Goal: Browse casually: Explore the website without a specific task or goal

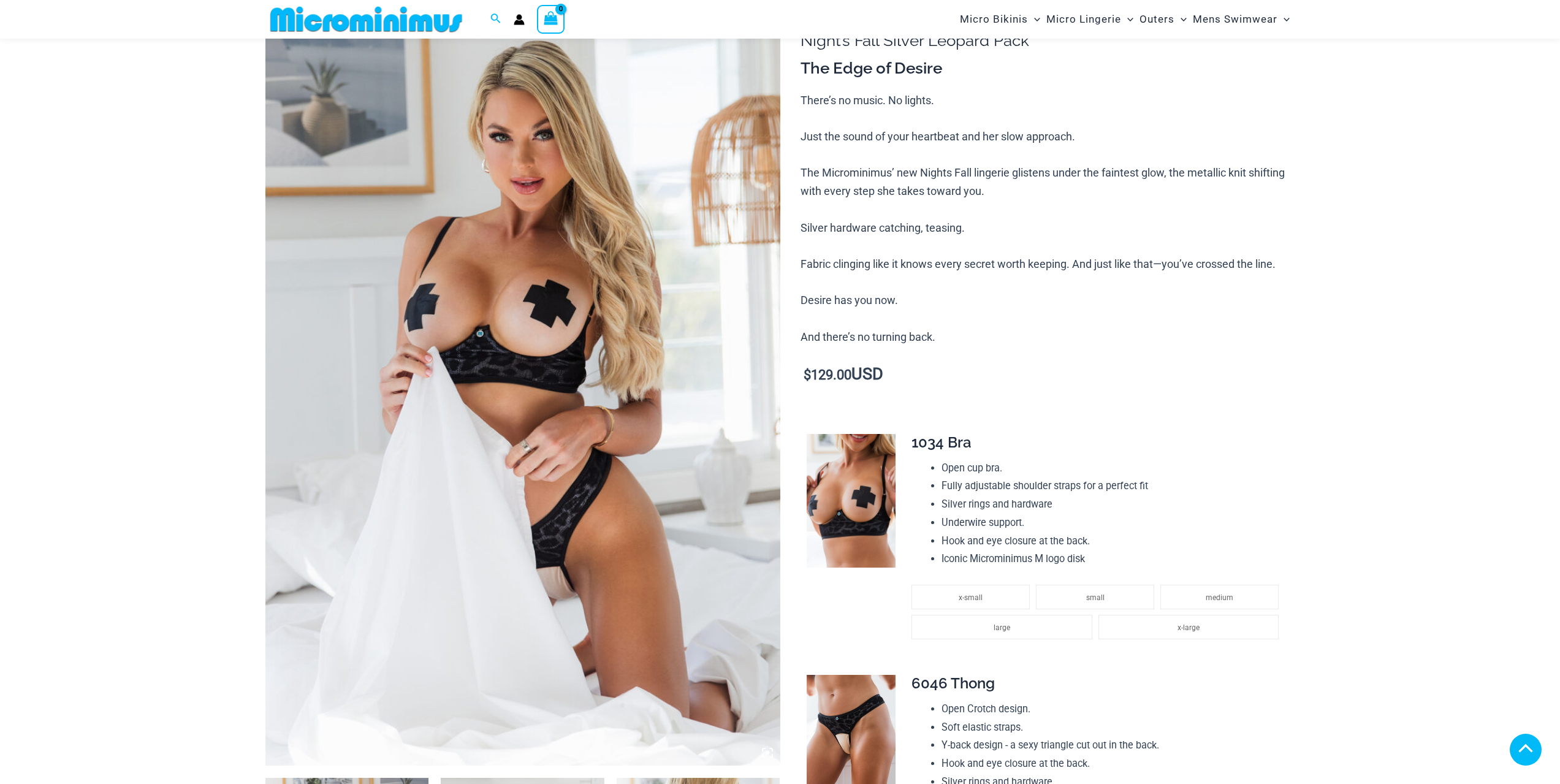
scroll to position [969, 0]
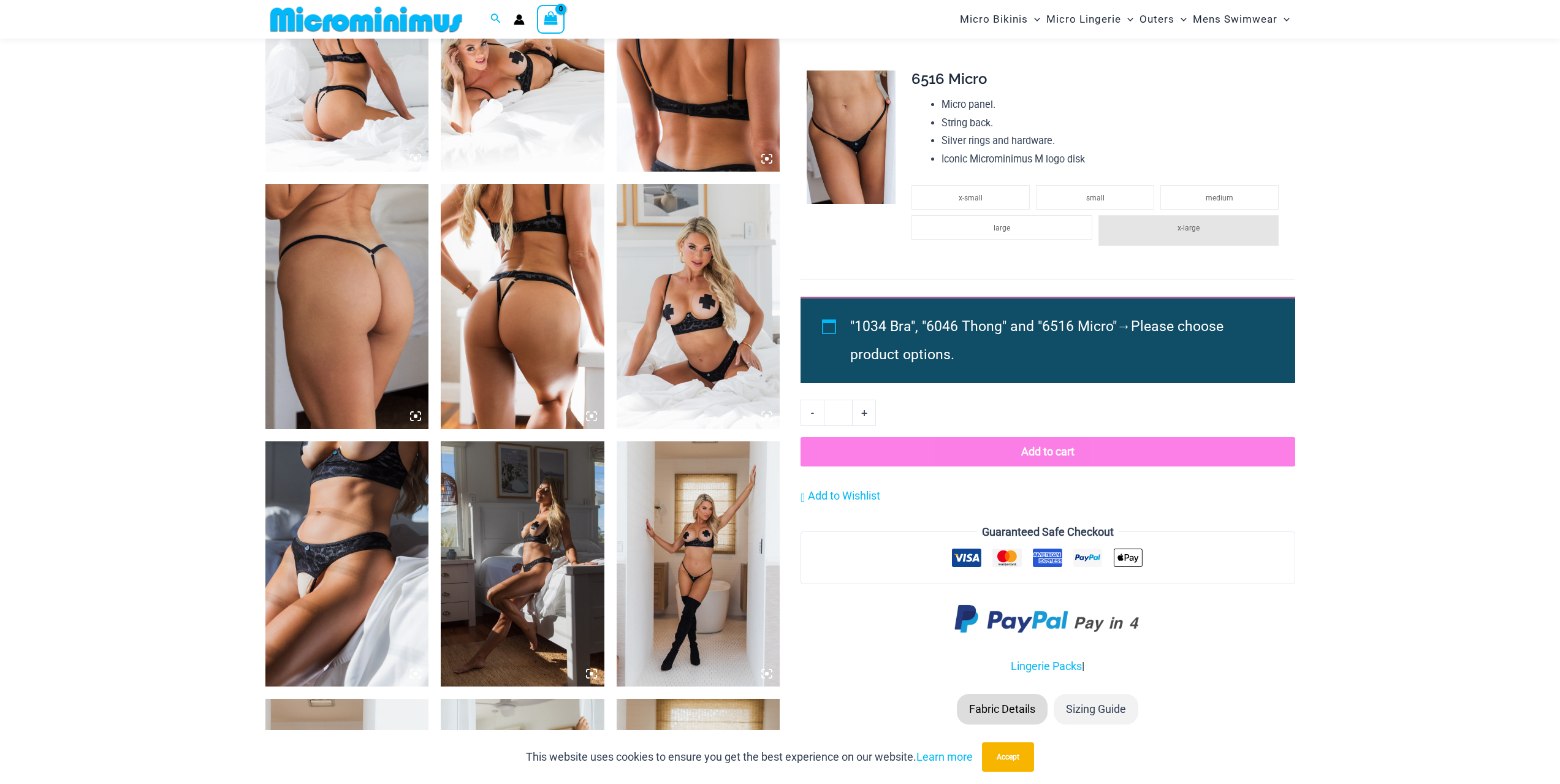
click at [695, 311] on img at bounding box center [699, 306] width 163 height 245
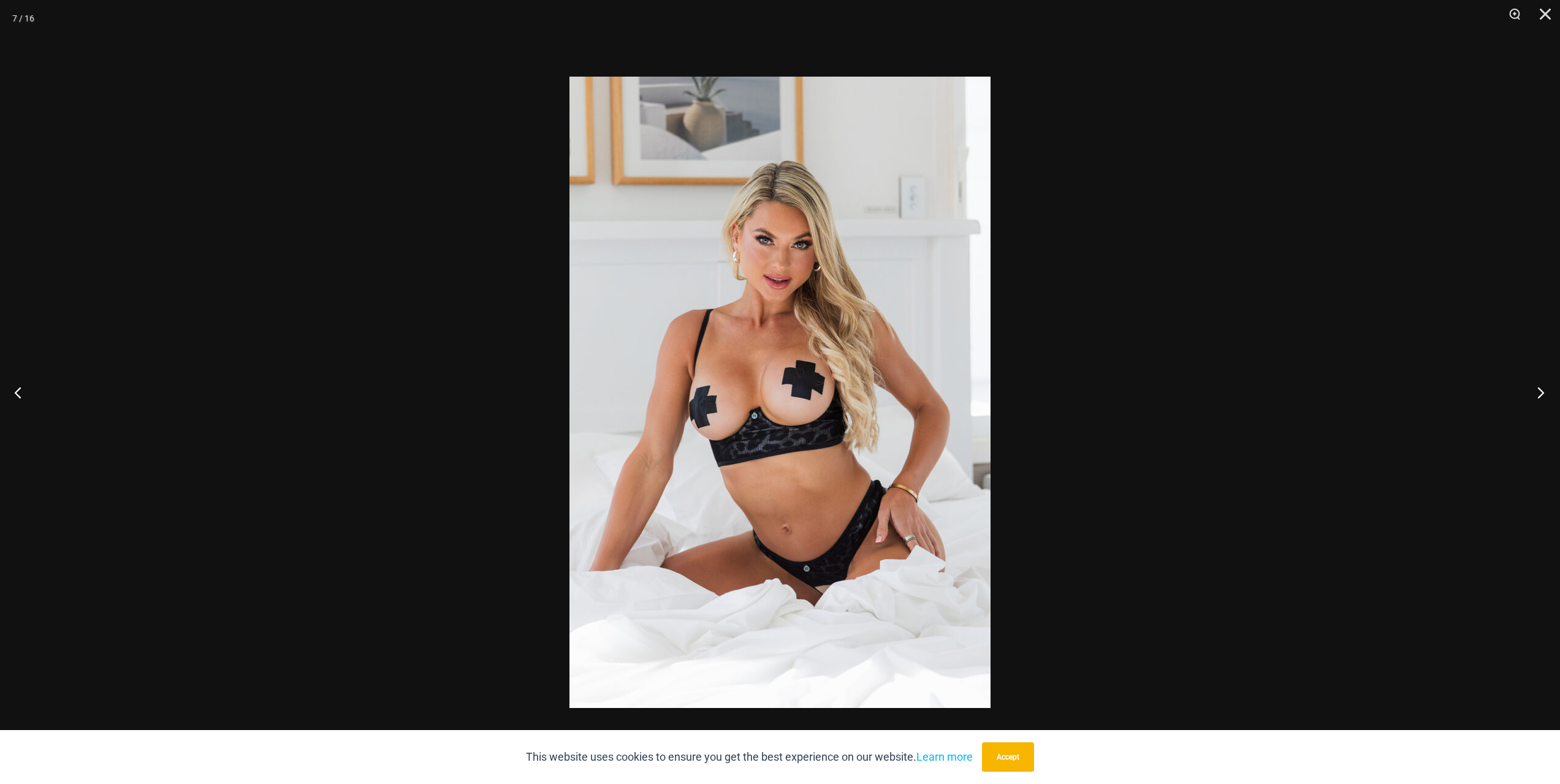
click at [1544, 395] on button "Next" at bounding box center [1537, 392] width 46 height 61
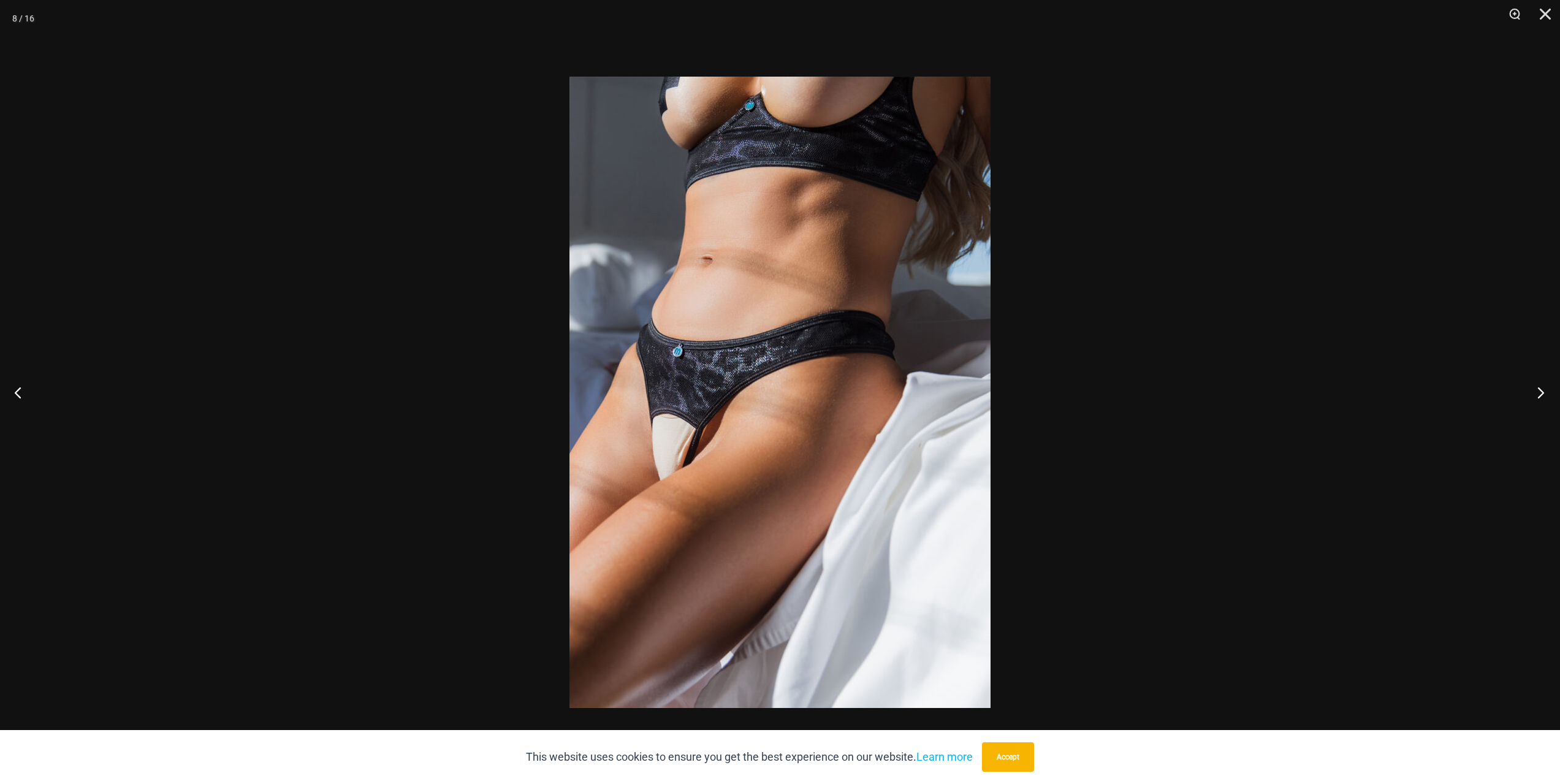
click at [1544, 395] on button "Next" at bounding box center [1537, 392] width 46 height 61
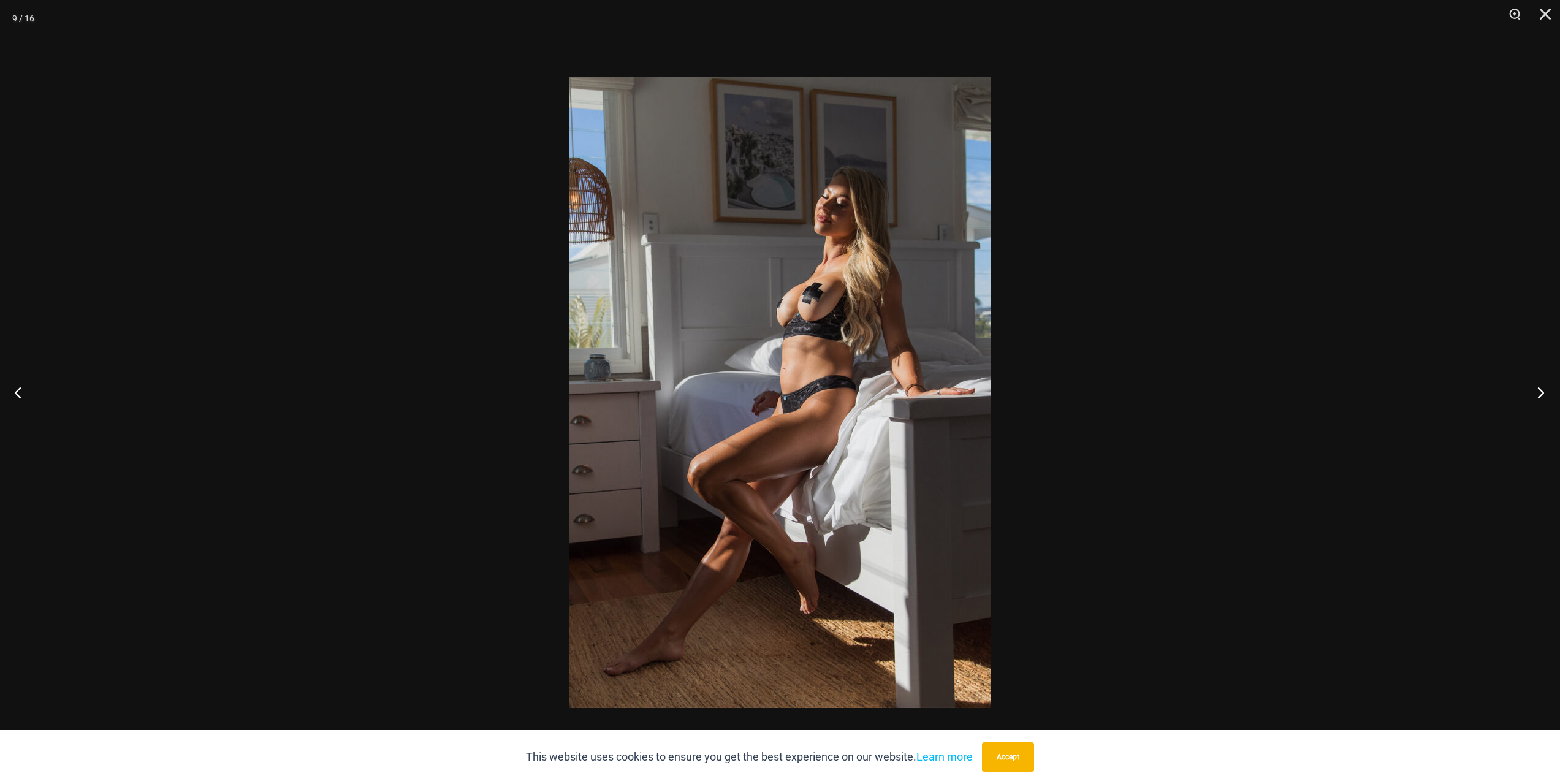
click at [1544, 395] on button "Next" at bounding box center [1537, 392] width 46 height 61
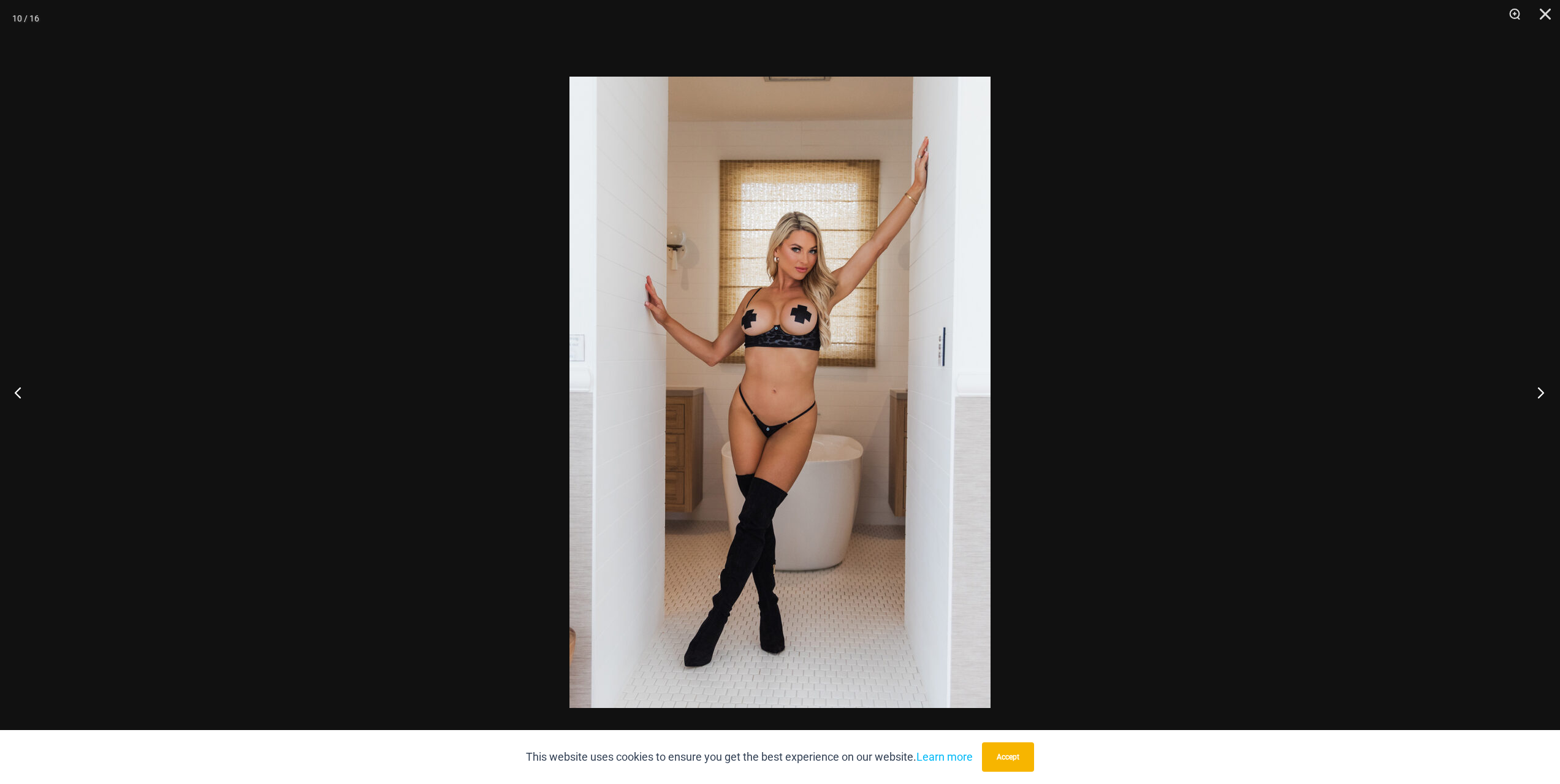
click at [1544, 395] on button "Next" at bounding box center [1537, 392] width 46 height 61
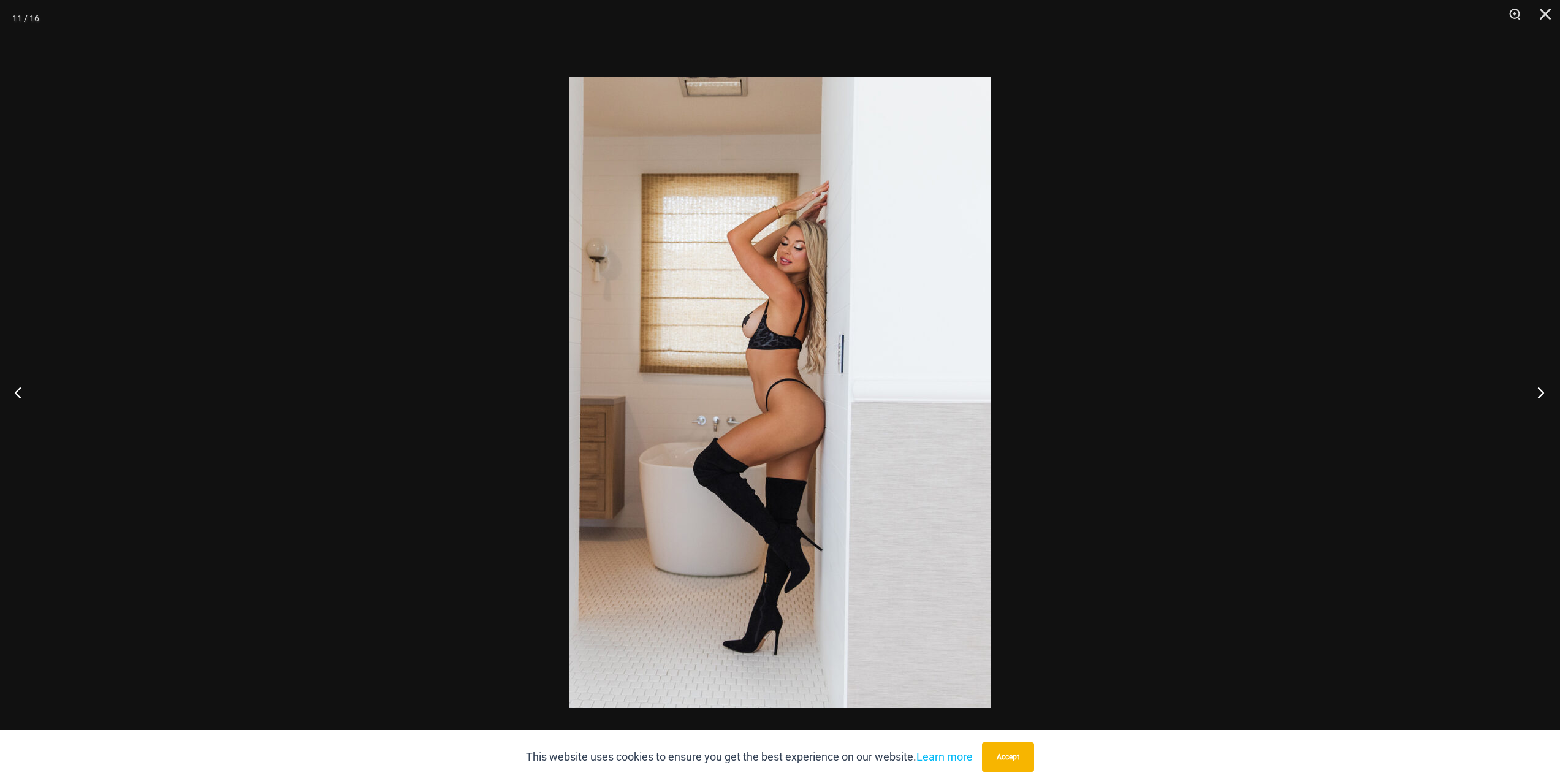
click at [1544, 395] on button "Next" at bounding box center [1537, 392] width 46 height 61
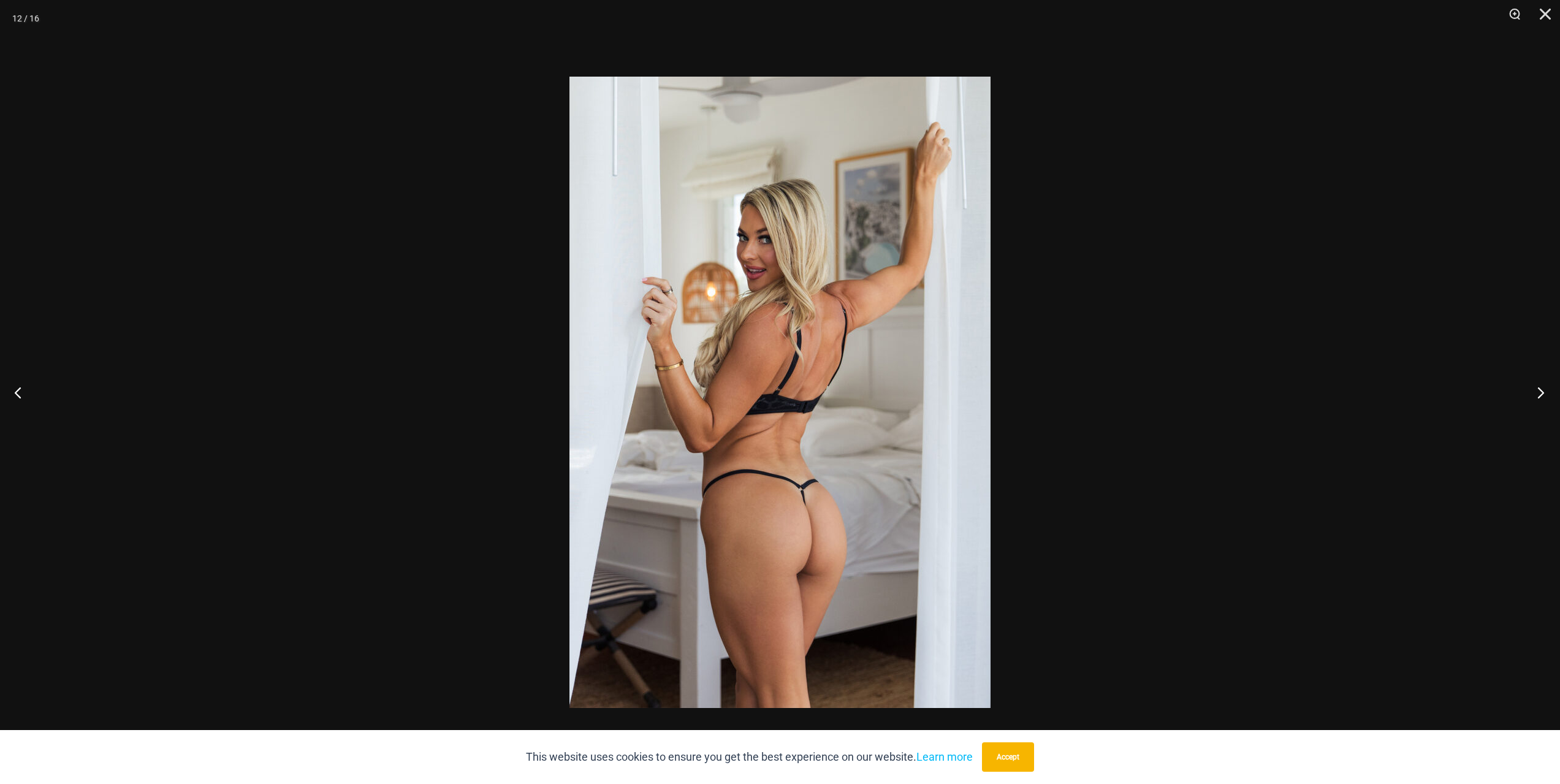
click at [1544, 395] on button "Next" at bounding box center [1537, 392] width 46 height 61
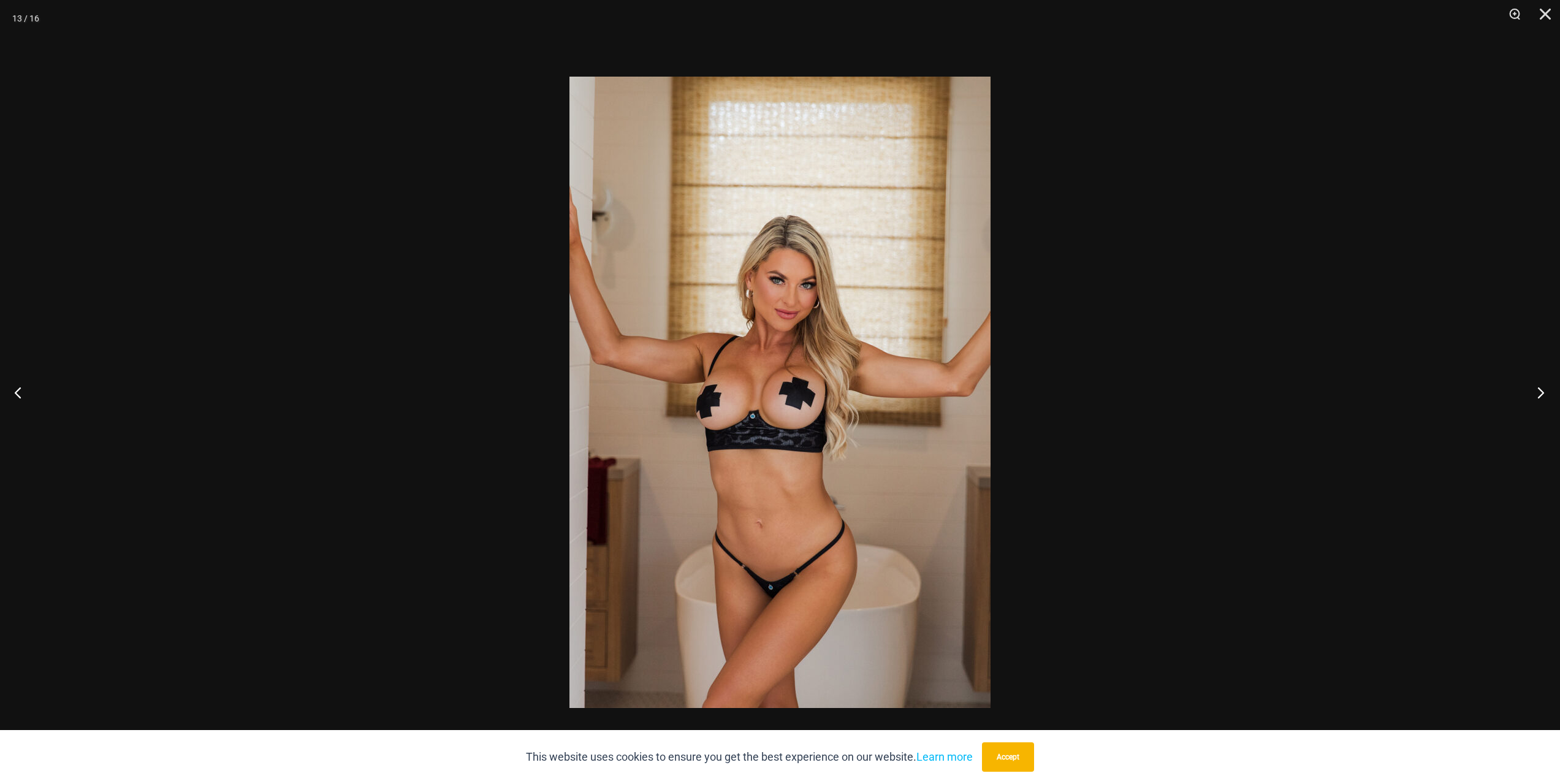
click at [1543, 395] on button "Next" at bounding box center [1537, 392] width 46 height 61
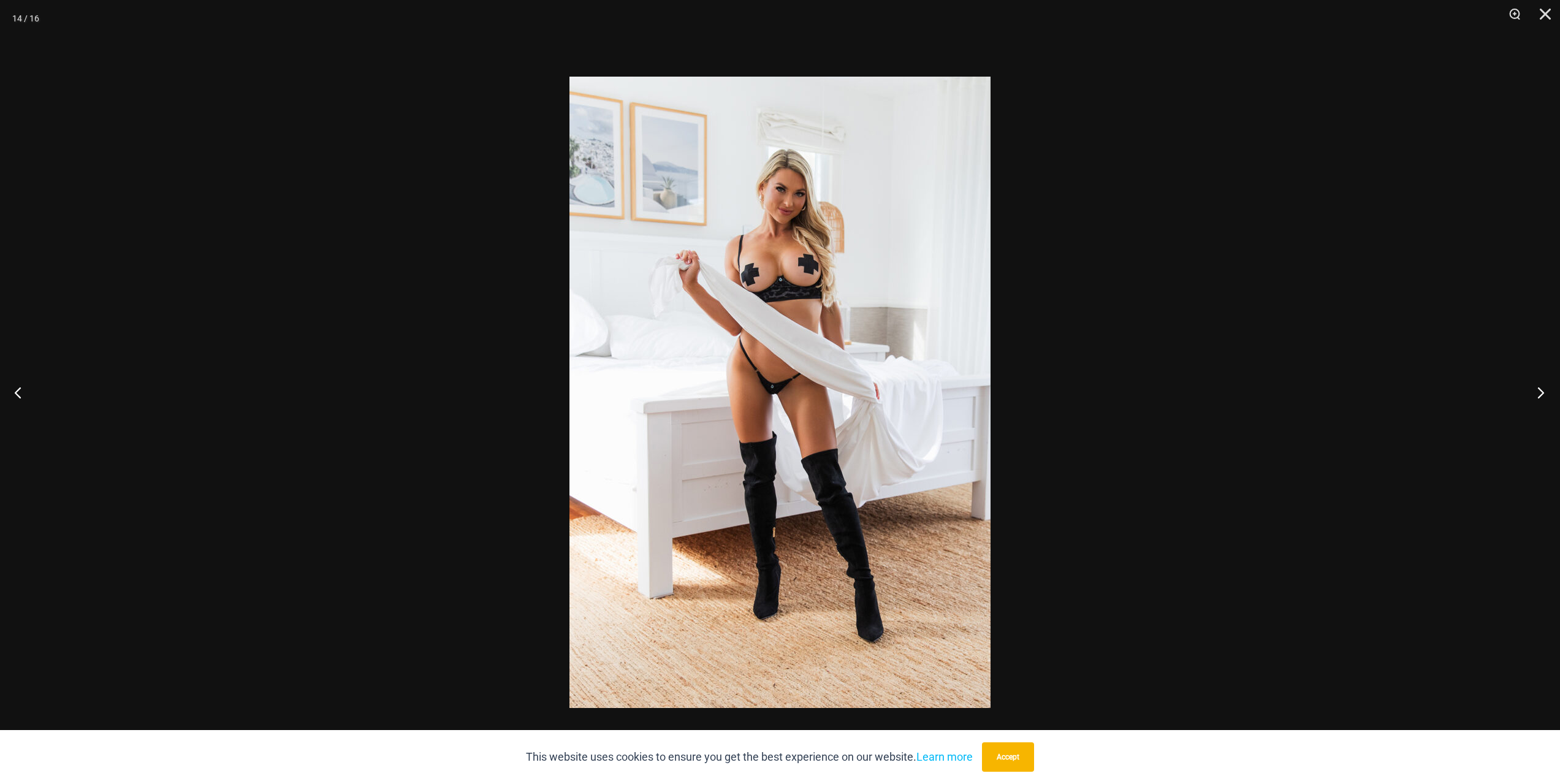
click at [1543, 394] on button "Next" at bounding box center [1537, 392] width 46 height 61
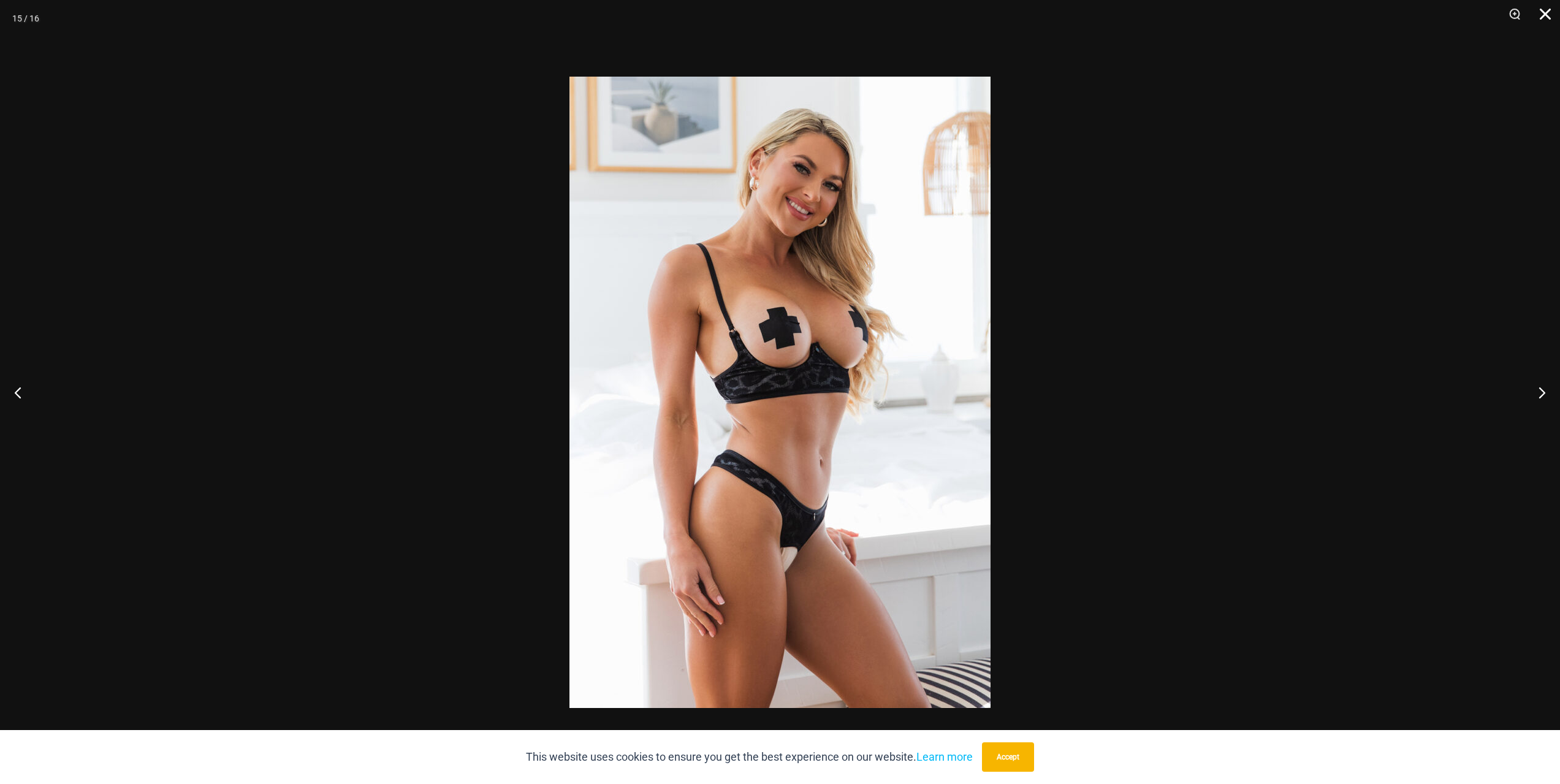
click at [1538, 8] on button "Close" at bounding box center [1541, 18] width 31 height 37
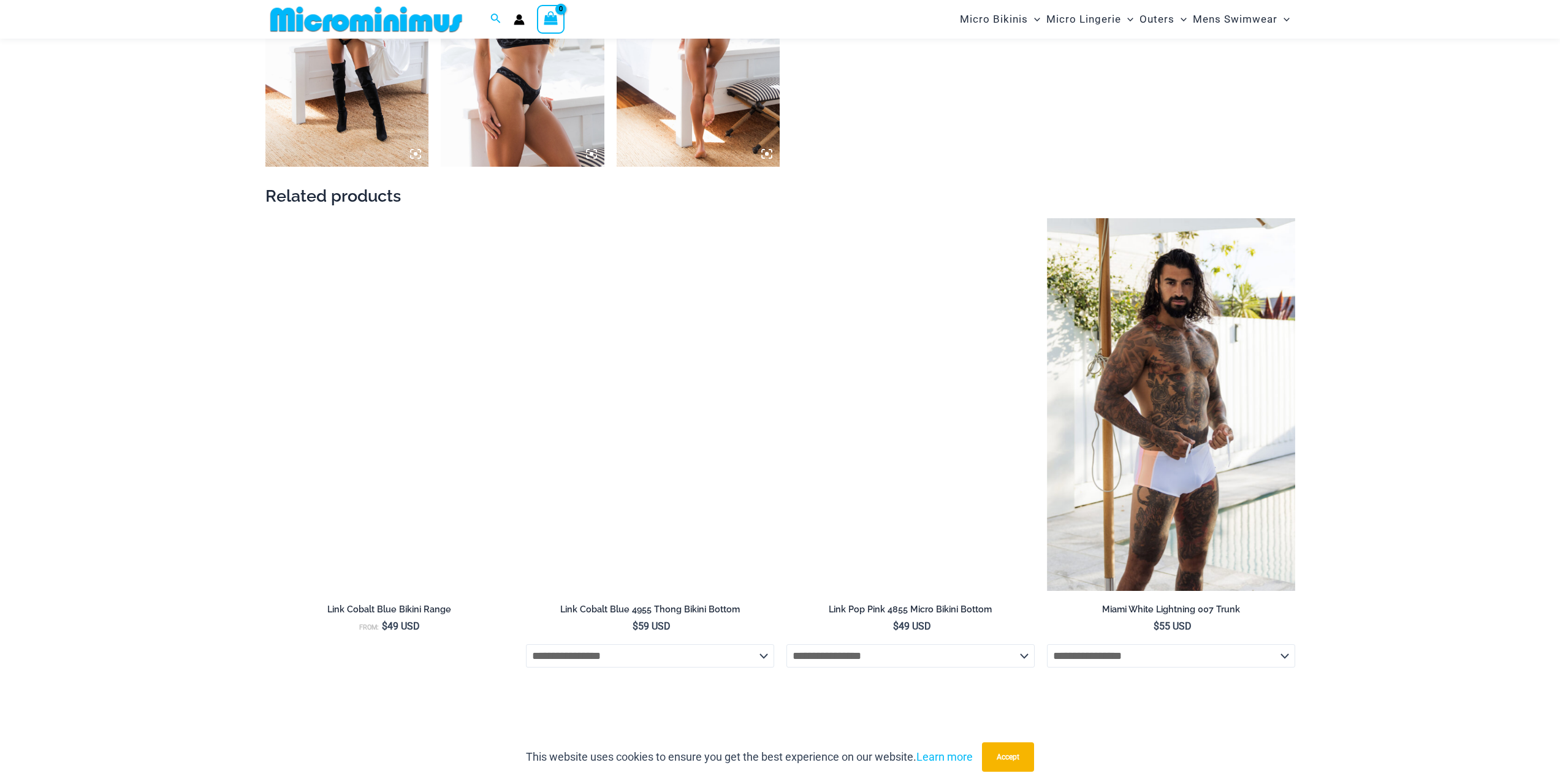
scroll to position [2011, 0]
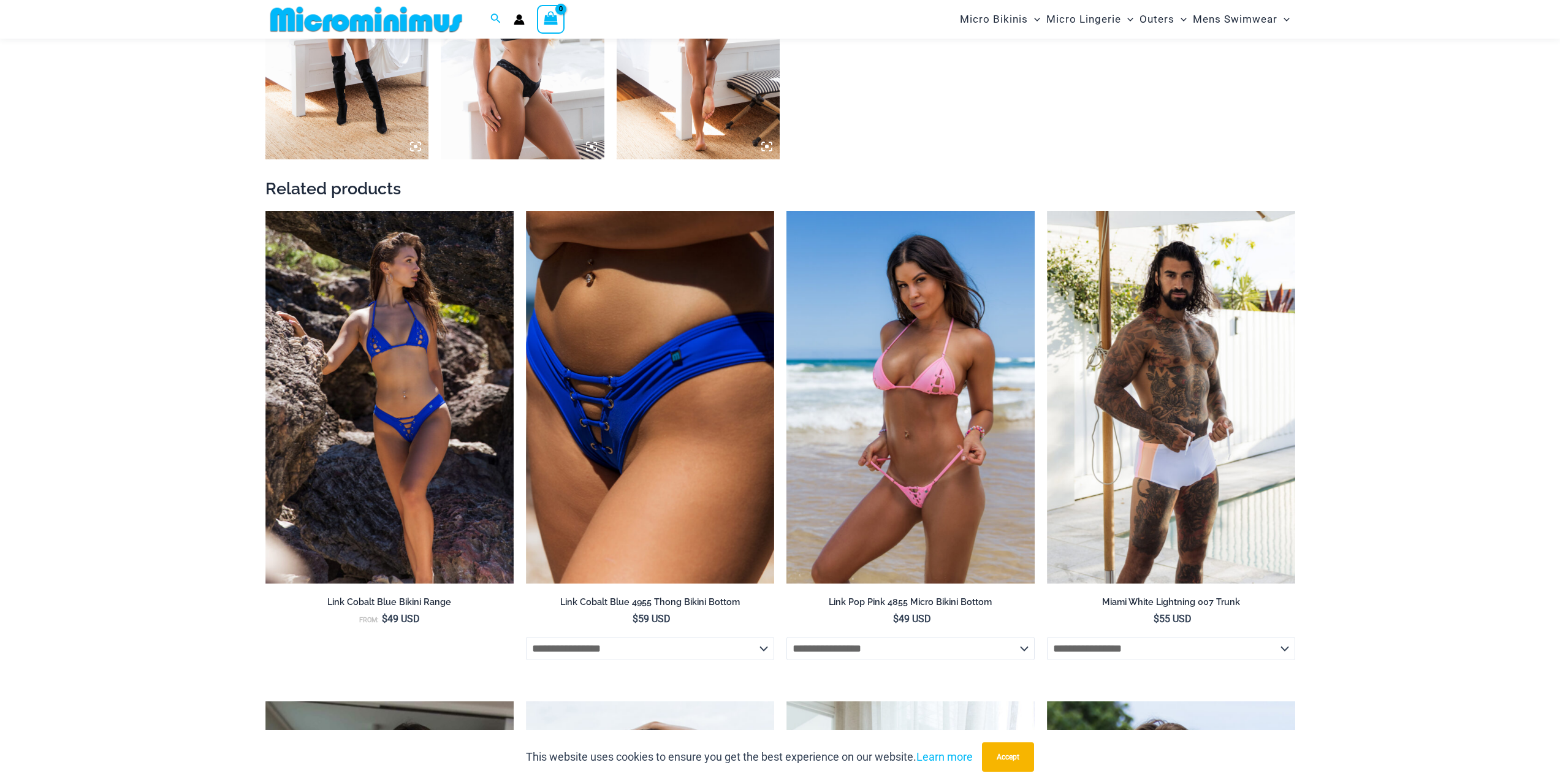
click at [940, 479] on img at bounding box center [910, 397] width 248 height 373
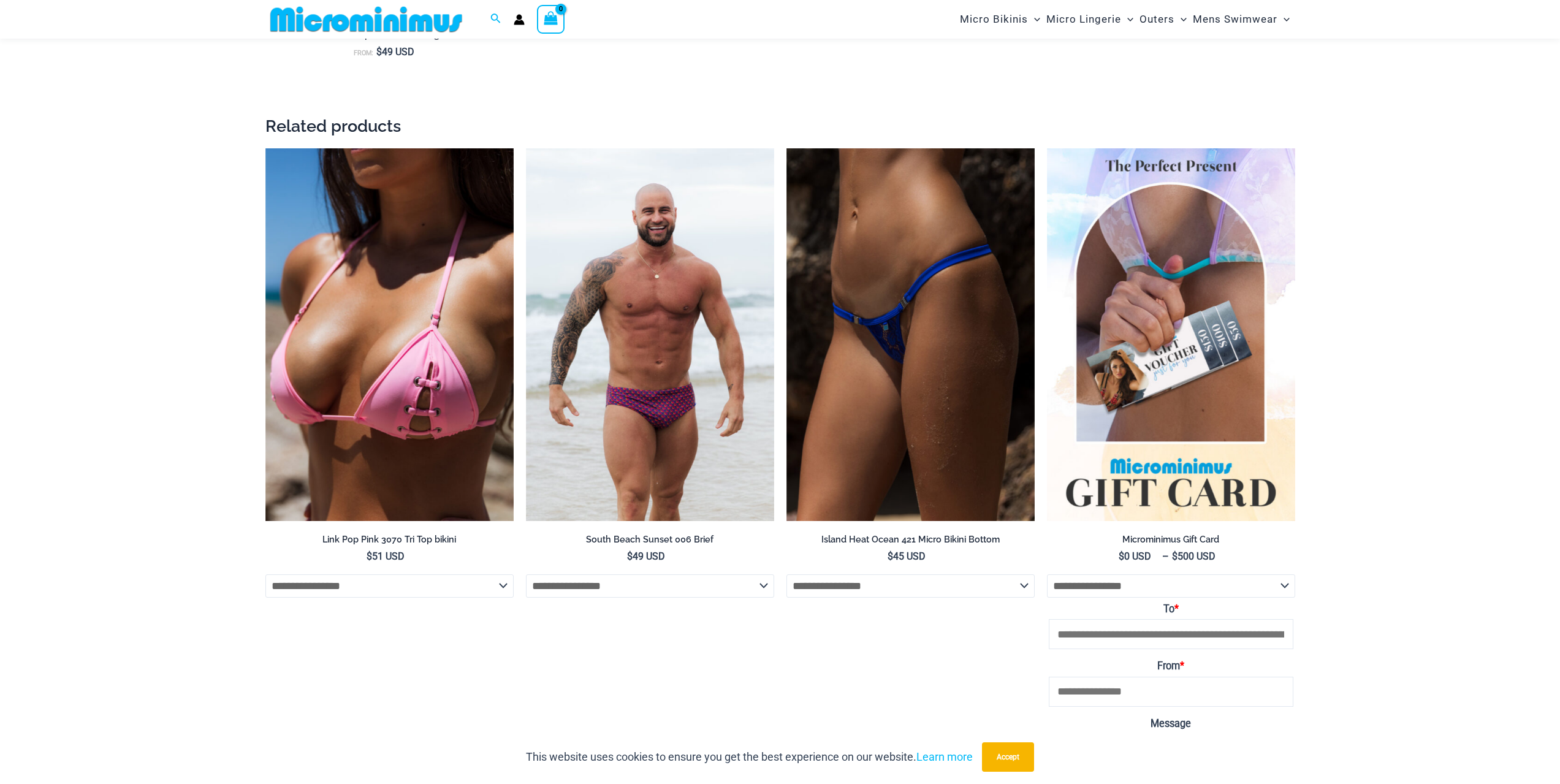
scroll to position [2753, 0]
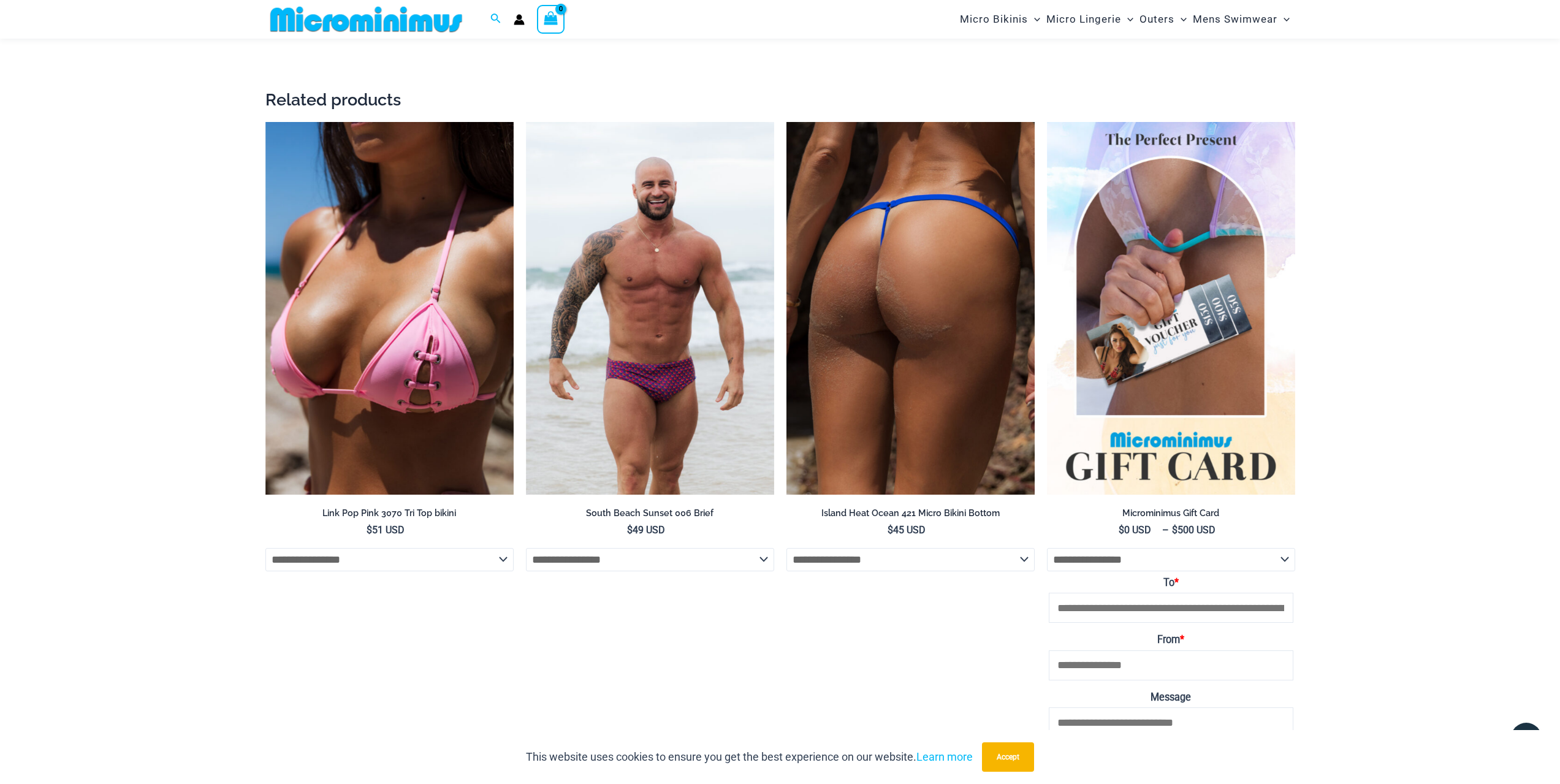
click at [902, 404] on img at bounding box center [910, 308] width 248 height 373
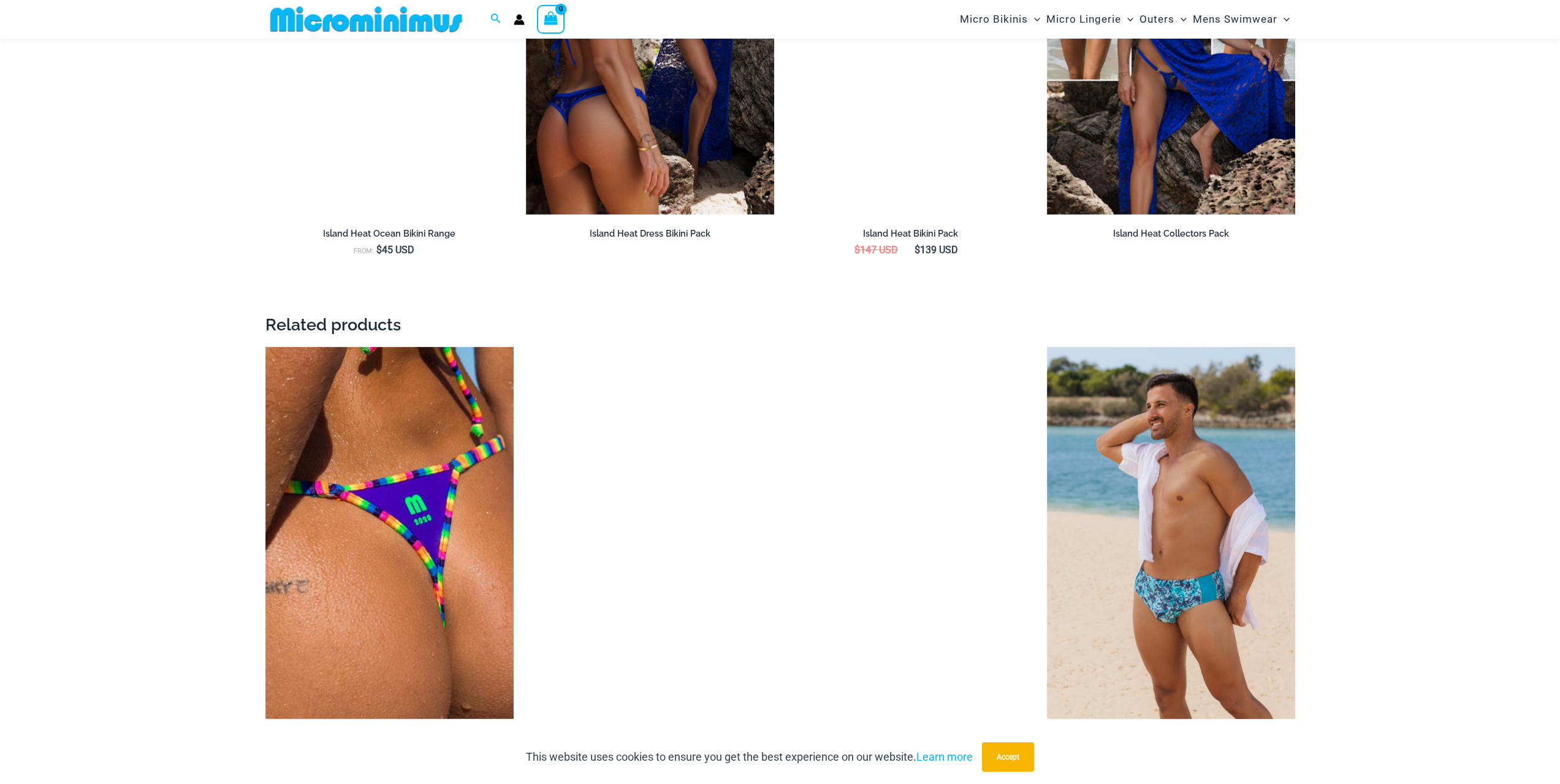
scroll to position [2143, 0]
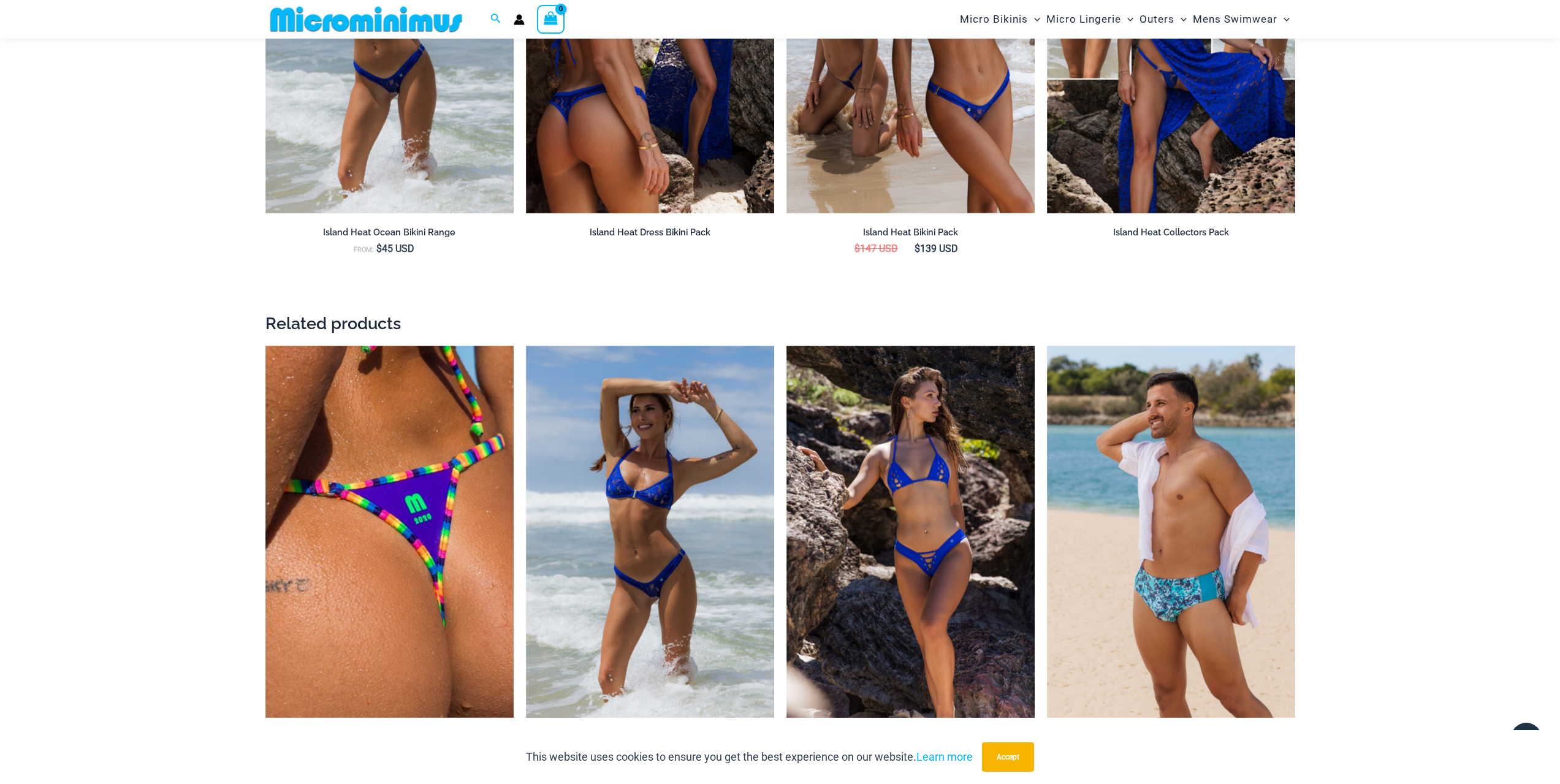
click at [368, 19] on img at bounding box center [366, 19] width 202 height 28
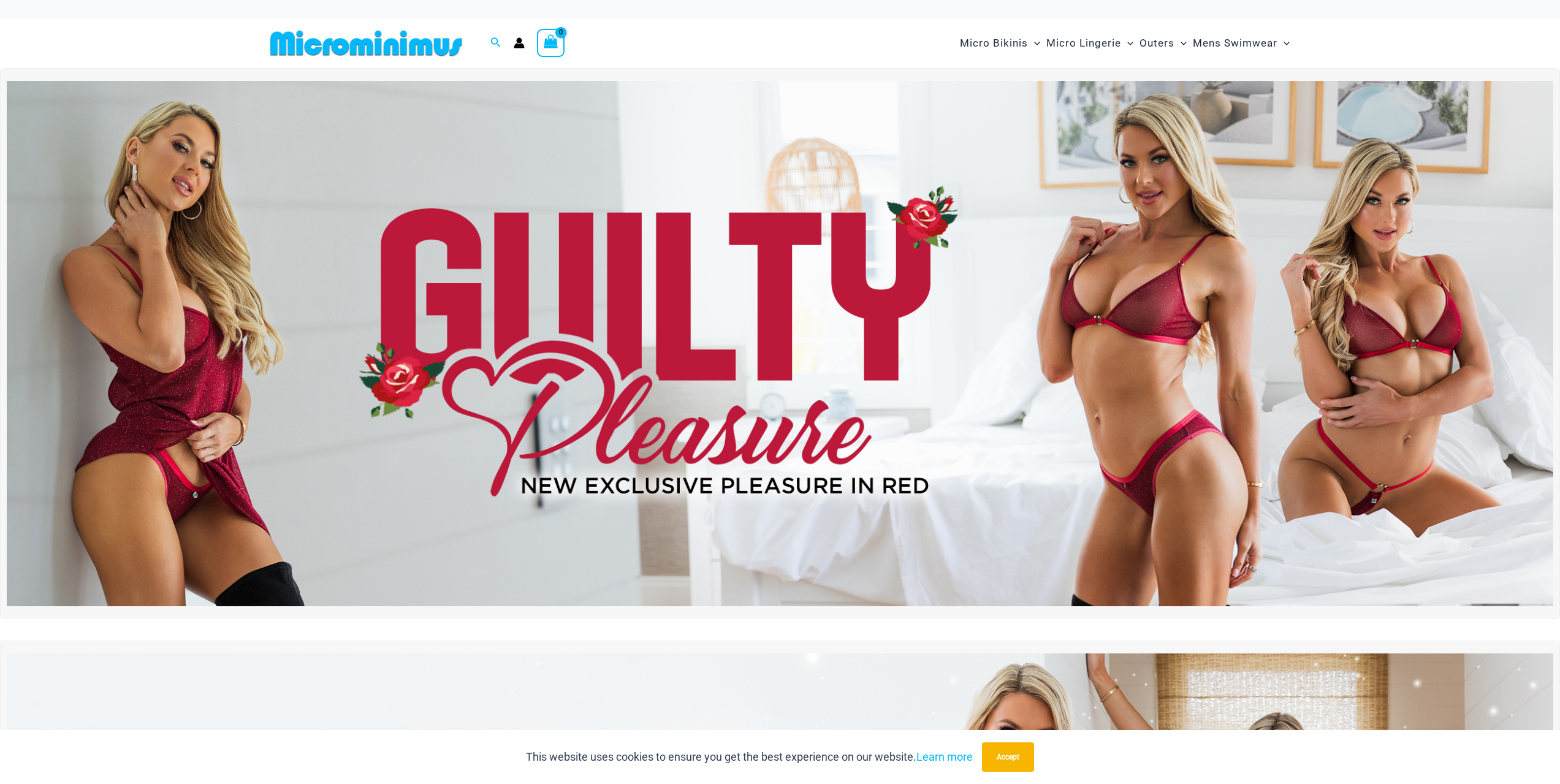
click at [391, 48] on img at bounding box center [366, 43] width 202 height 28
